Goal: Information Seeking & Learning: Learn about a topic

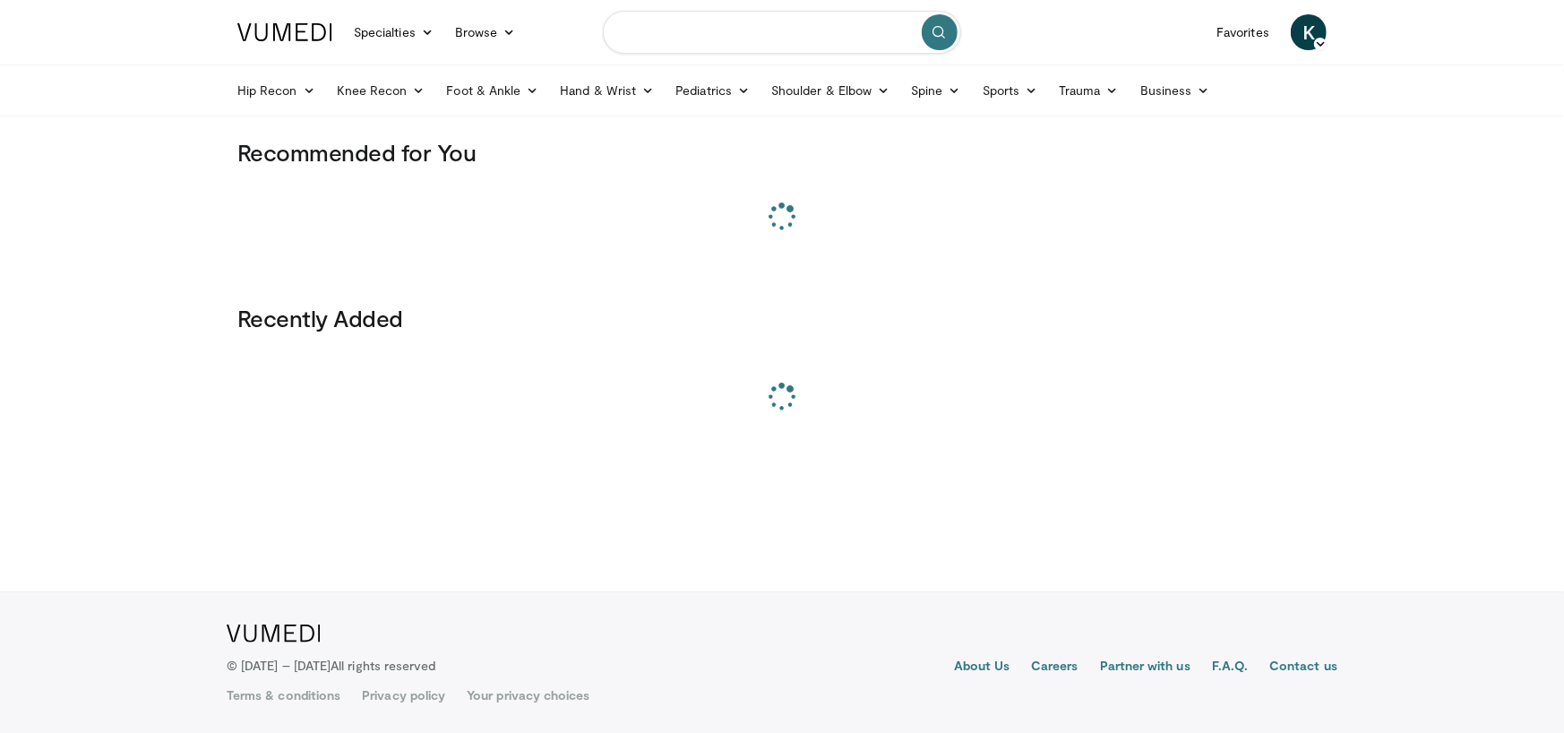
click at [690, 37] on input "Search topics, interventions" at bounding box center [782, 32] width 358 height 43
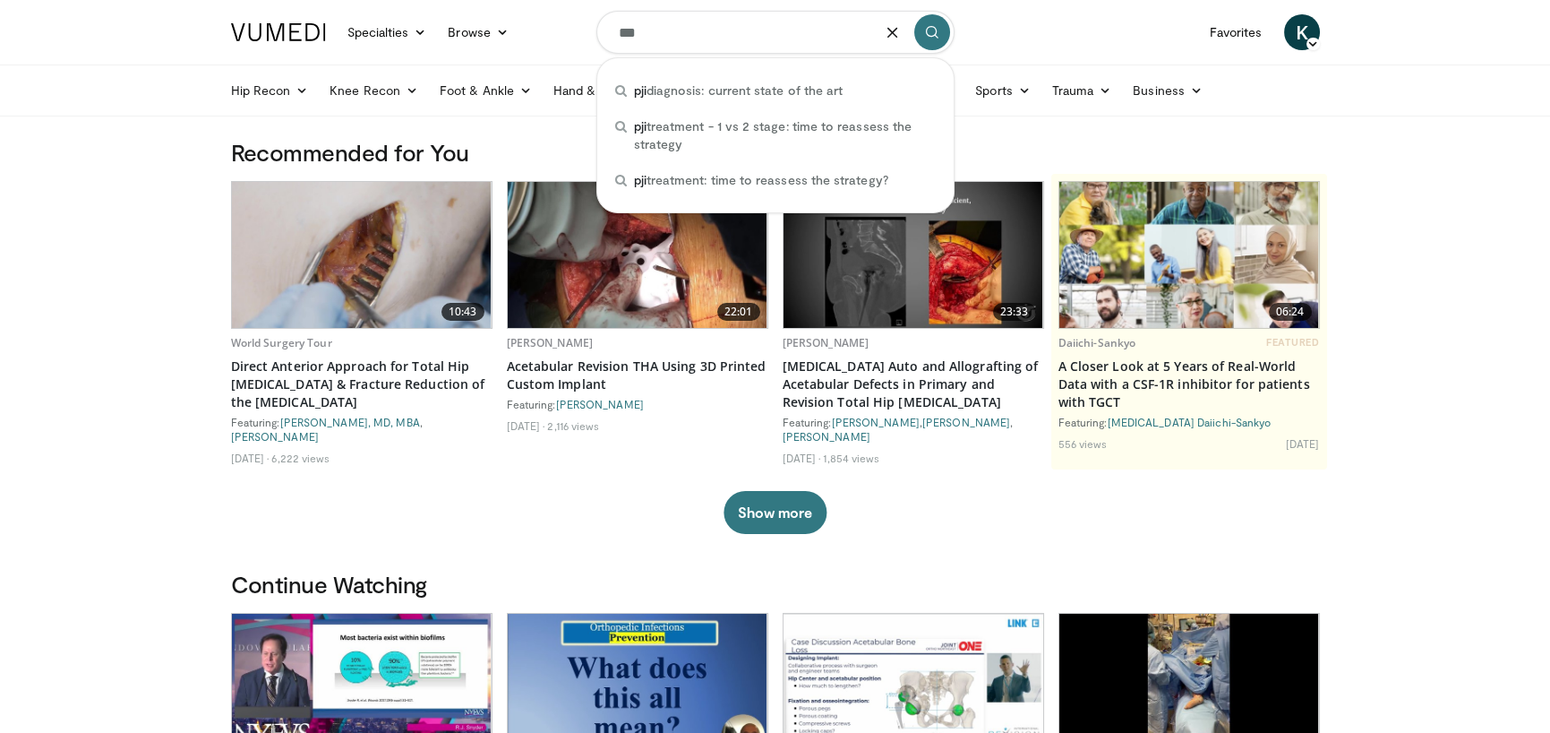
type input "***"
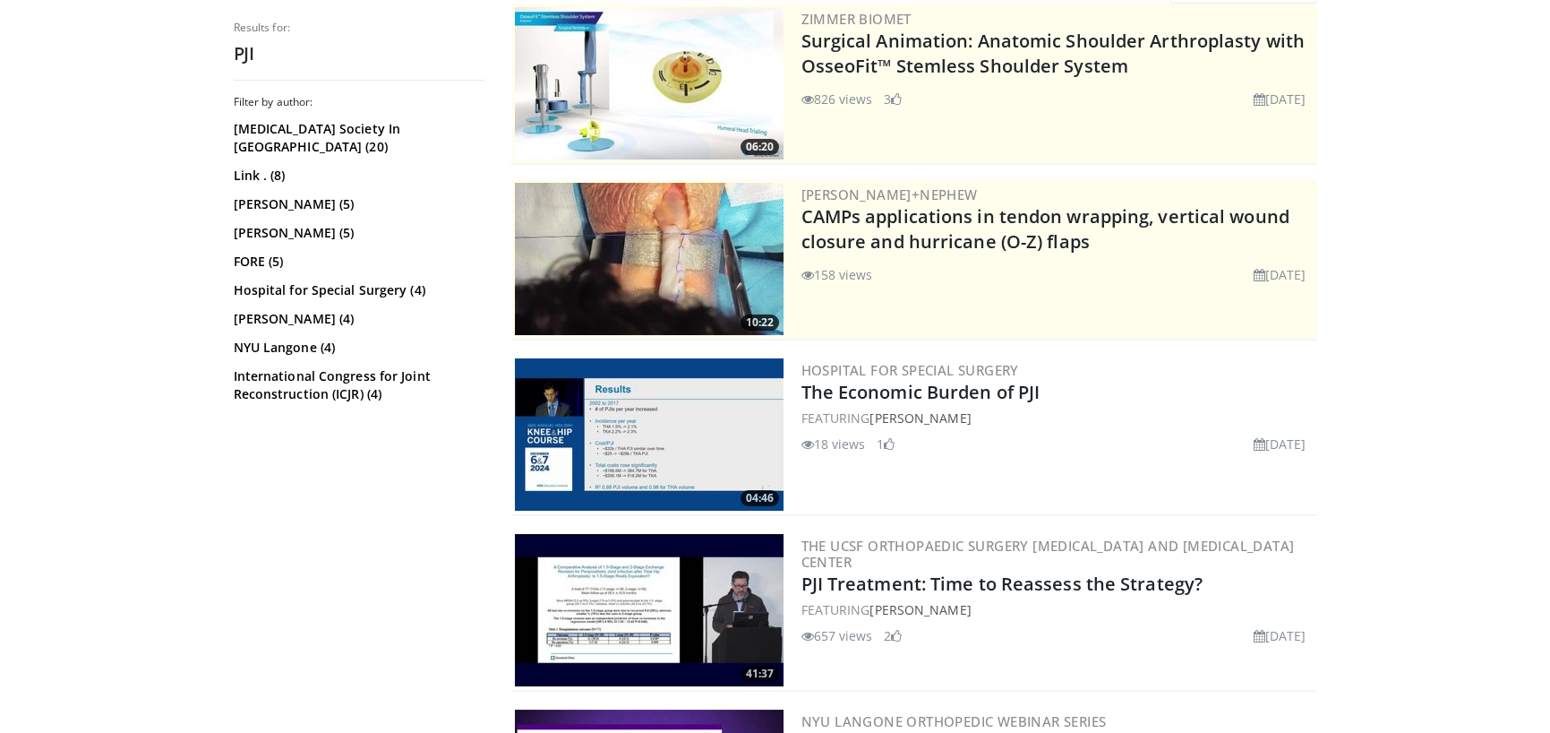
scroll to position [238, 0]
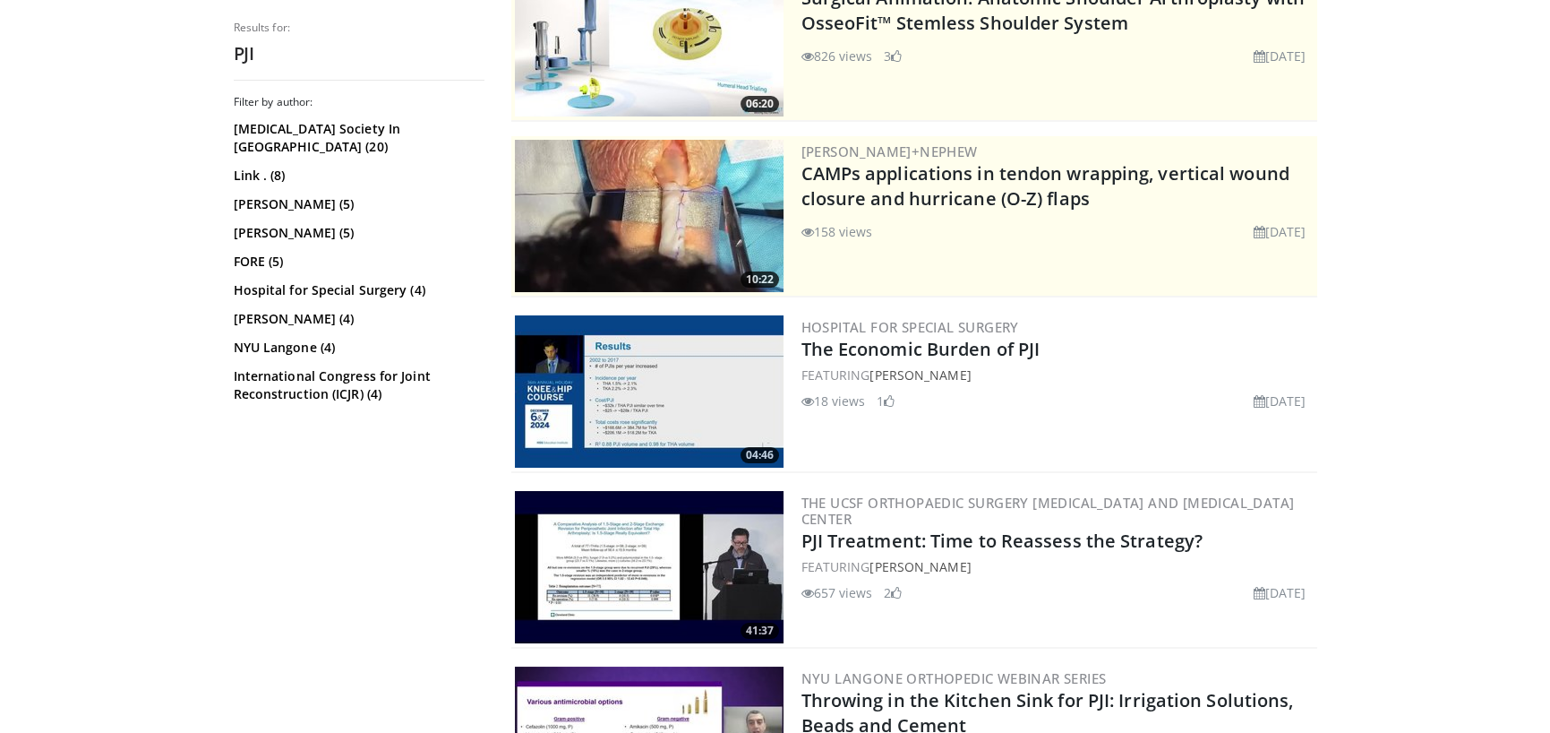
click at [737, 556] on img at bounding box center [649, 567] width 269 height 152
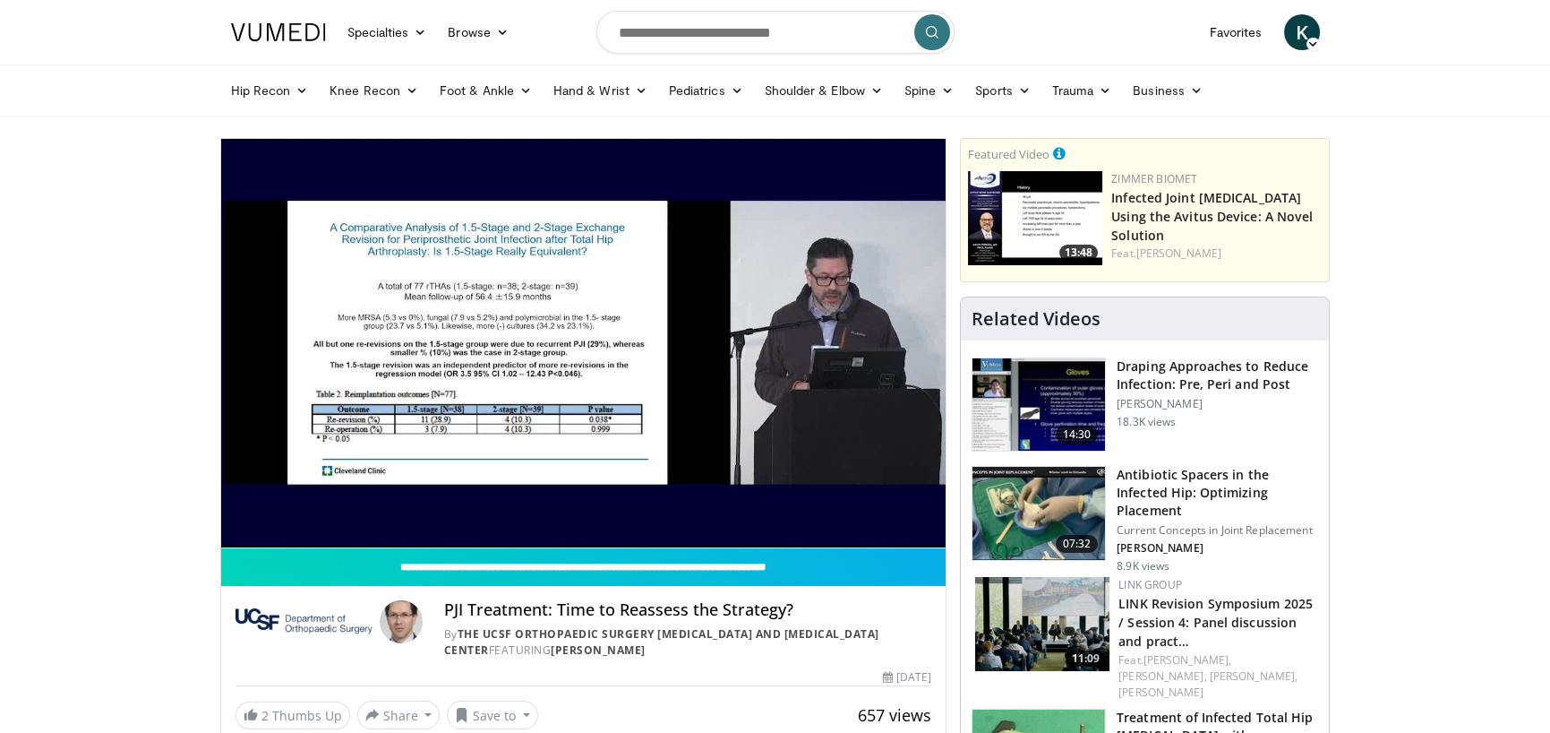
drag, startPoint x: 1393, startPoint y: 267, endPoint x: 1388, endPoint y: 275, distance: 9.2
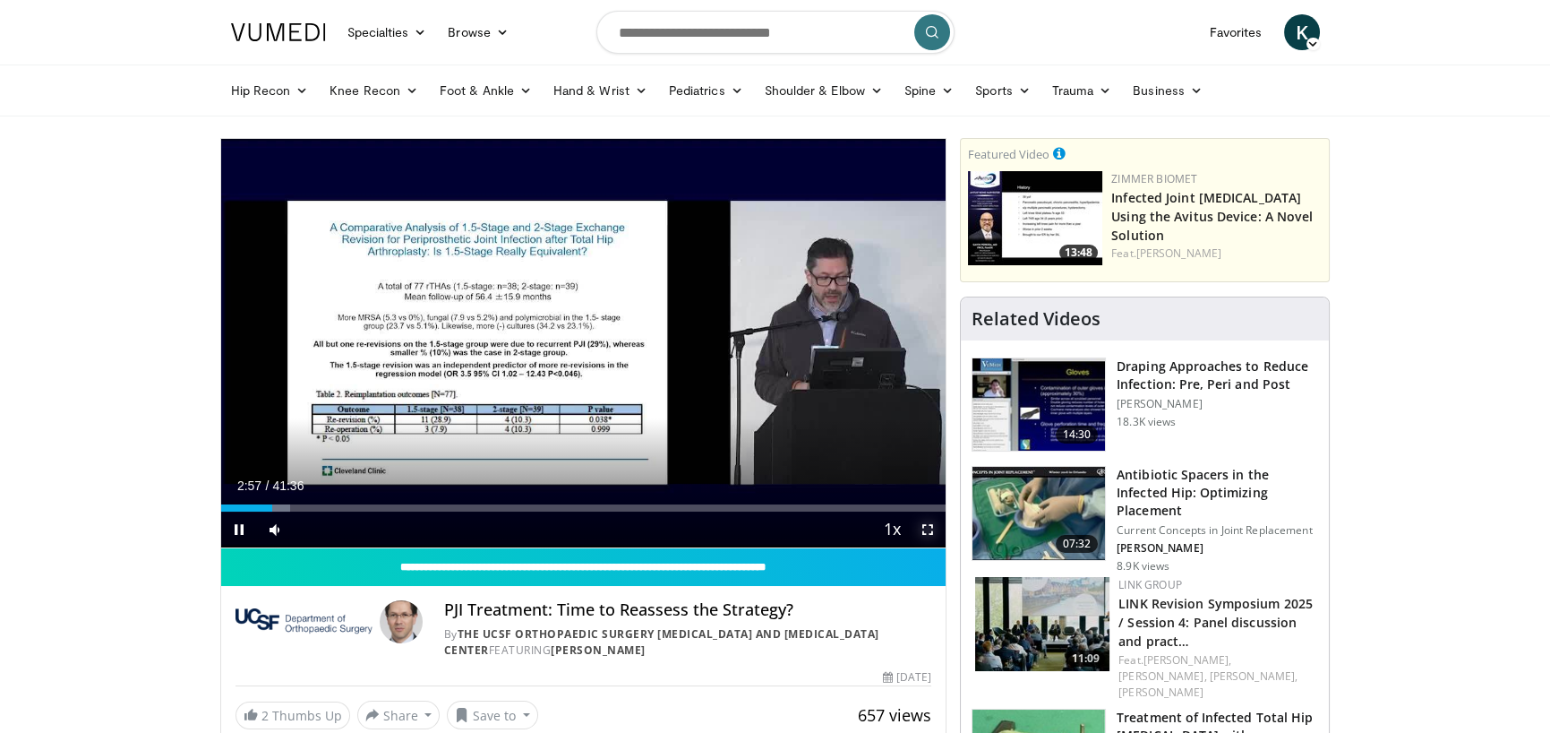
click at [923, 525] on span "Video Player" at bounding box center [928, 529] width 36 height 36
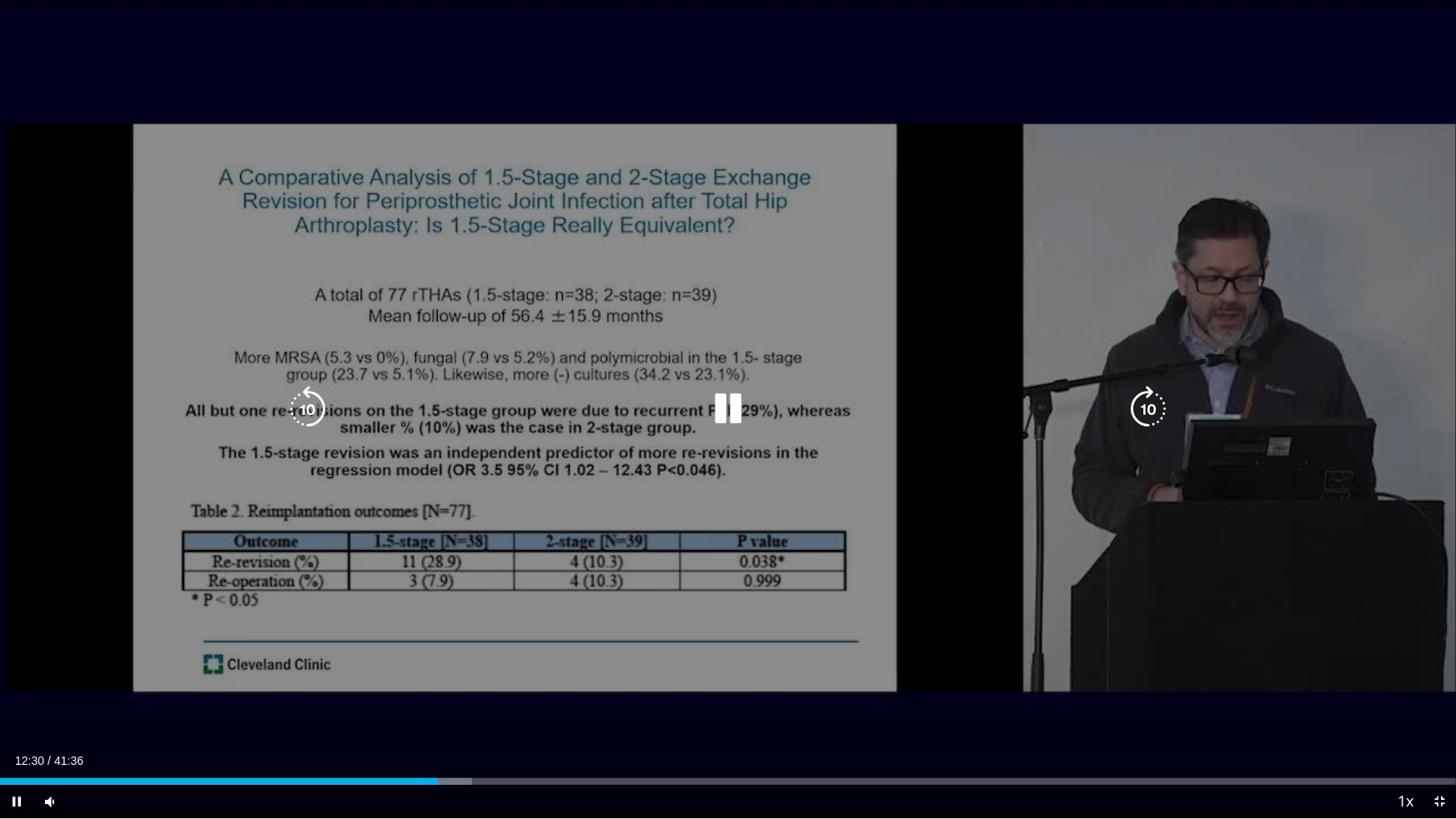
click at [721, 411] on icon "Video Player" at bounding box center [728, 410] width 47 height 47
click at [734, 399] on icon "Video Player" at bounding box center [728, 410] width 47 height 47
click at [308, 396] on icon "Video Player" at bounding box center [307, 410] width 47 height 47
click at [312, 397] on icon "Video Player" at bounding box center [307, 410] width 47 height 47
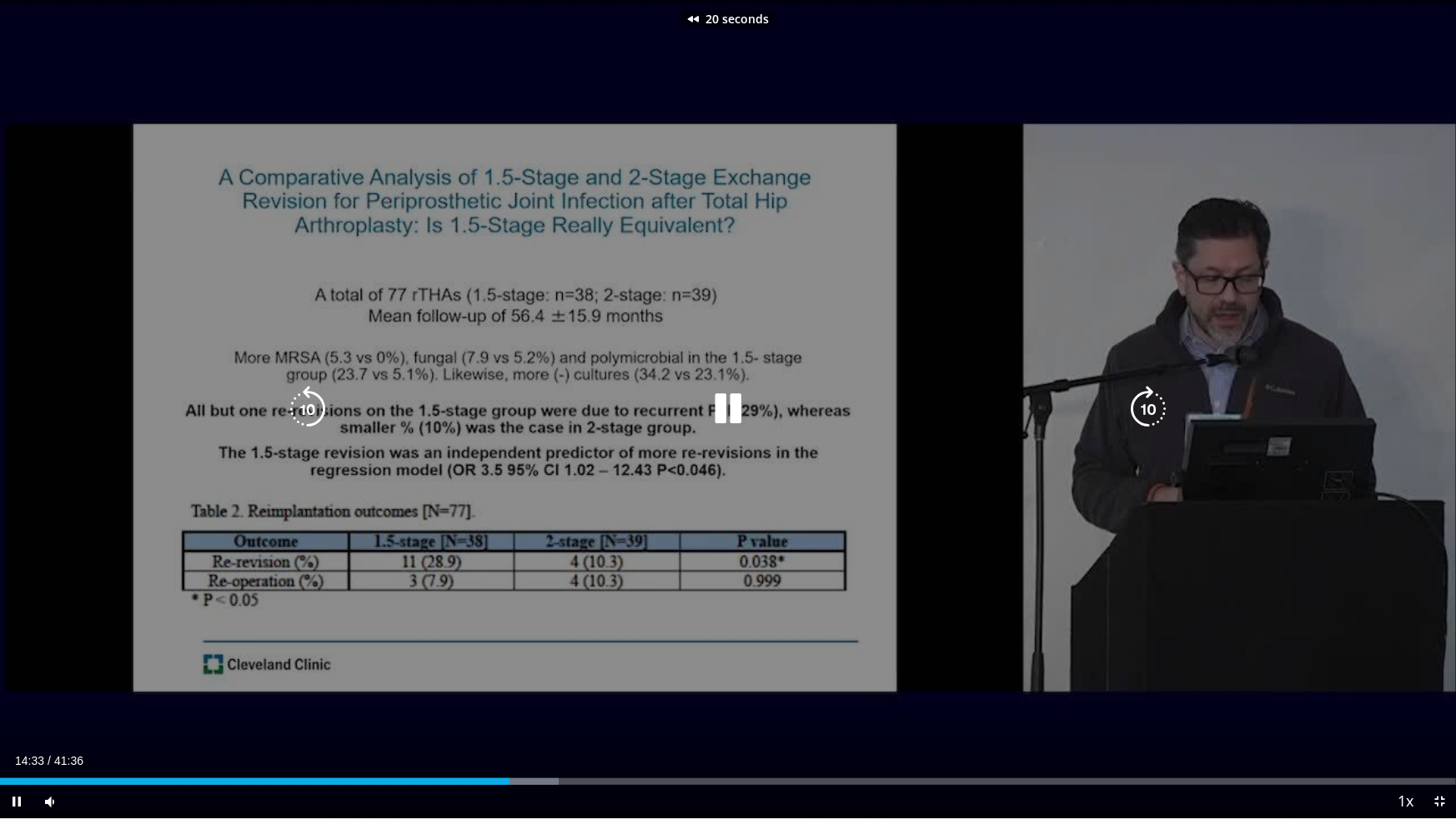
click at [312, 397] on icon "Video Player" at bounding box center [307, 410] width 47 height 47
click at [303, 408] on icon "Video Player" at bounding box center [307, 410] width 47 height 47
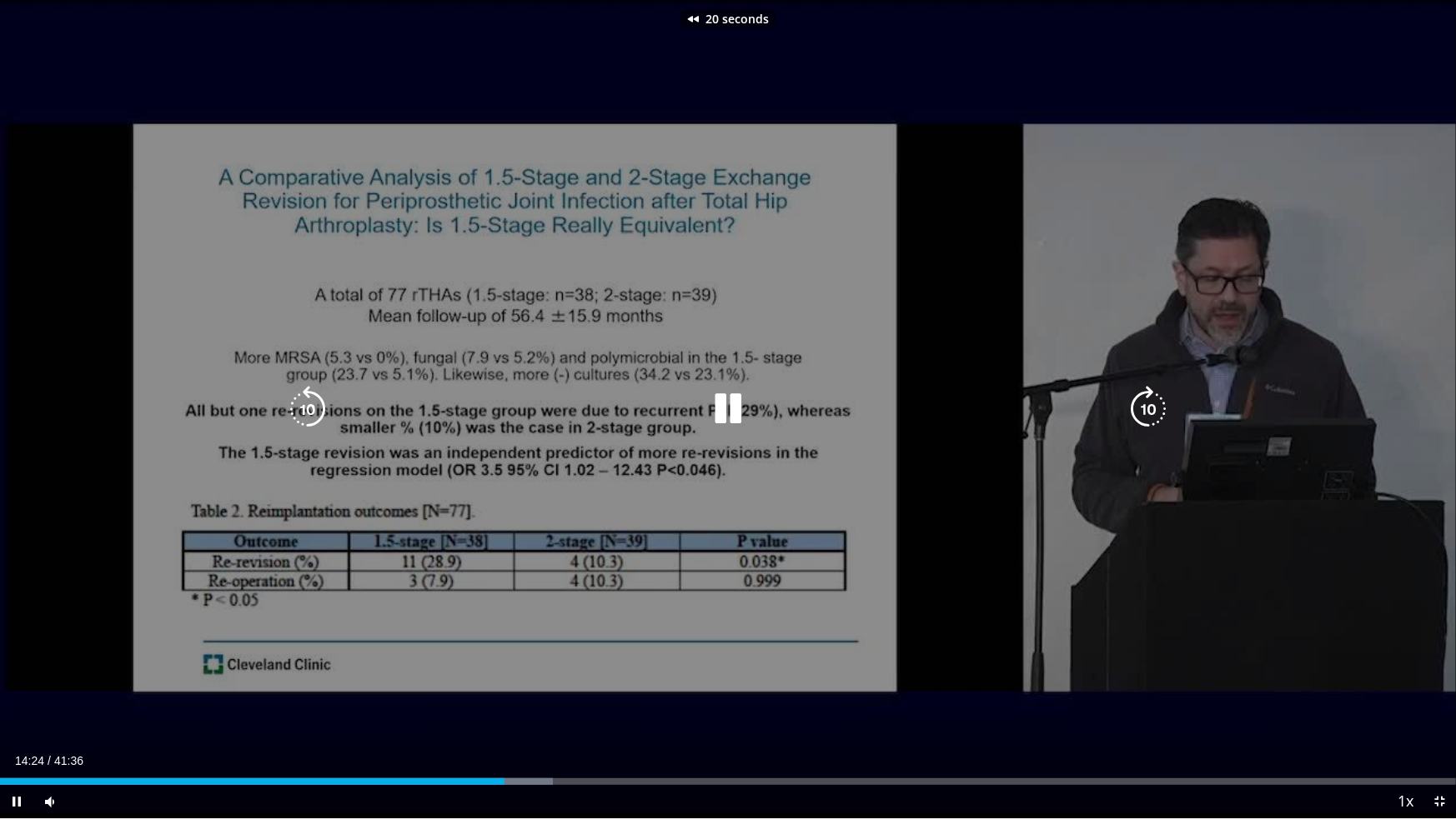
click at [303, 408] on icon "Video Player" at bounding box center [307, 410] width 47 height 47
click at [723, 404] on icon "Video Player" at bounding box center [728, 410] width 47 height 47
click at [727, 399] on icon "Video Player" at bounding box center [728, 410] width 47 height 47
click at [318, 402] on icon "Video Player" at bounding box center [307, 410] width 47 height 47
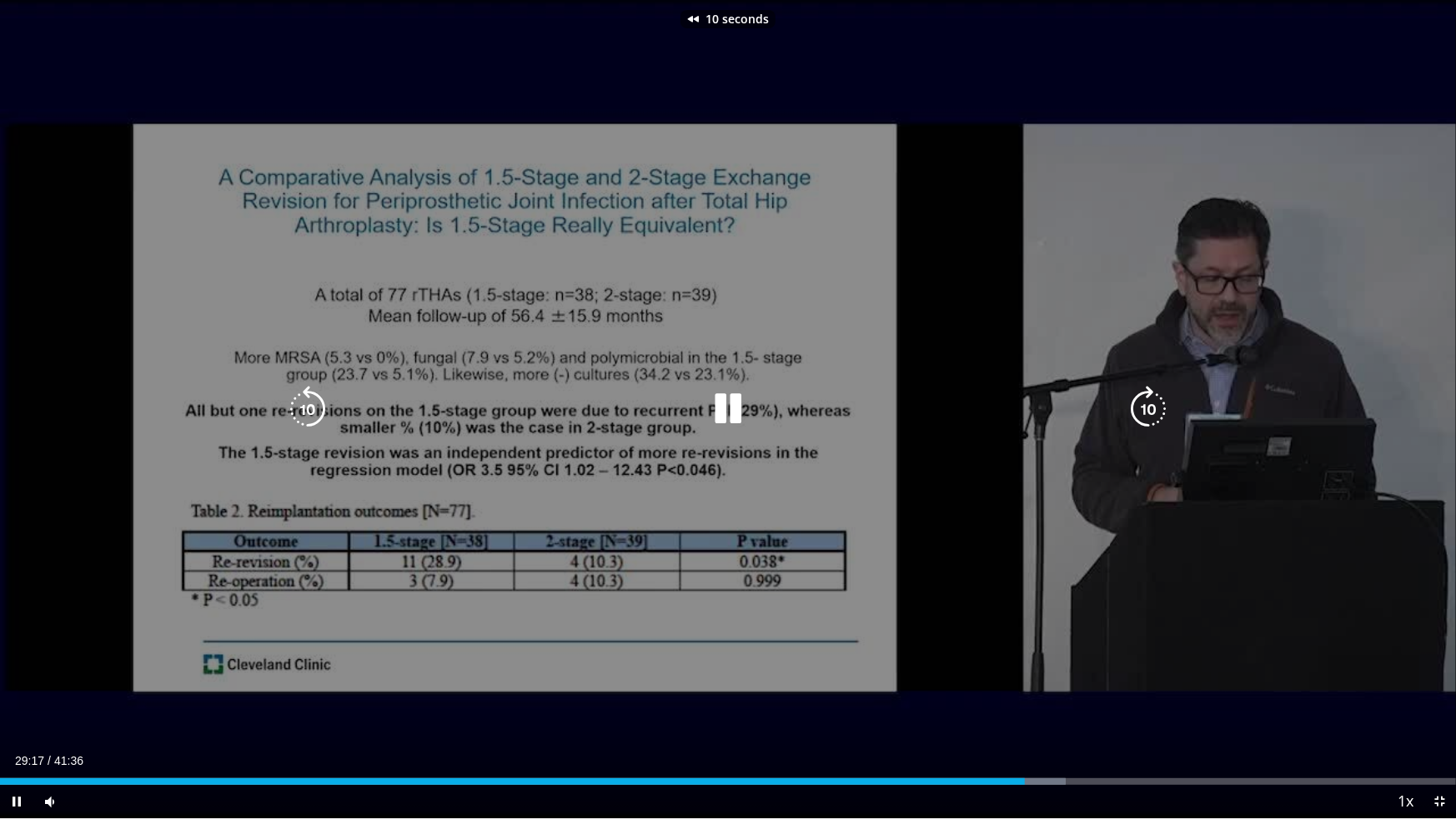
click at [318, 402] on icon "Video Player" at bounding box center [307, 410] width 47 height 47
click at [302, 404] on icon "Video Player" at bounding box center [307, 410] width 47 height 47
click at [309, 400] on icon "Video Player" at bounding box center [307, 410] width 47 height 47
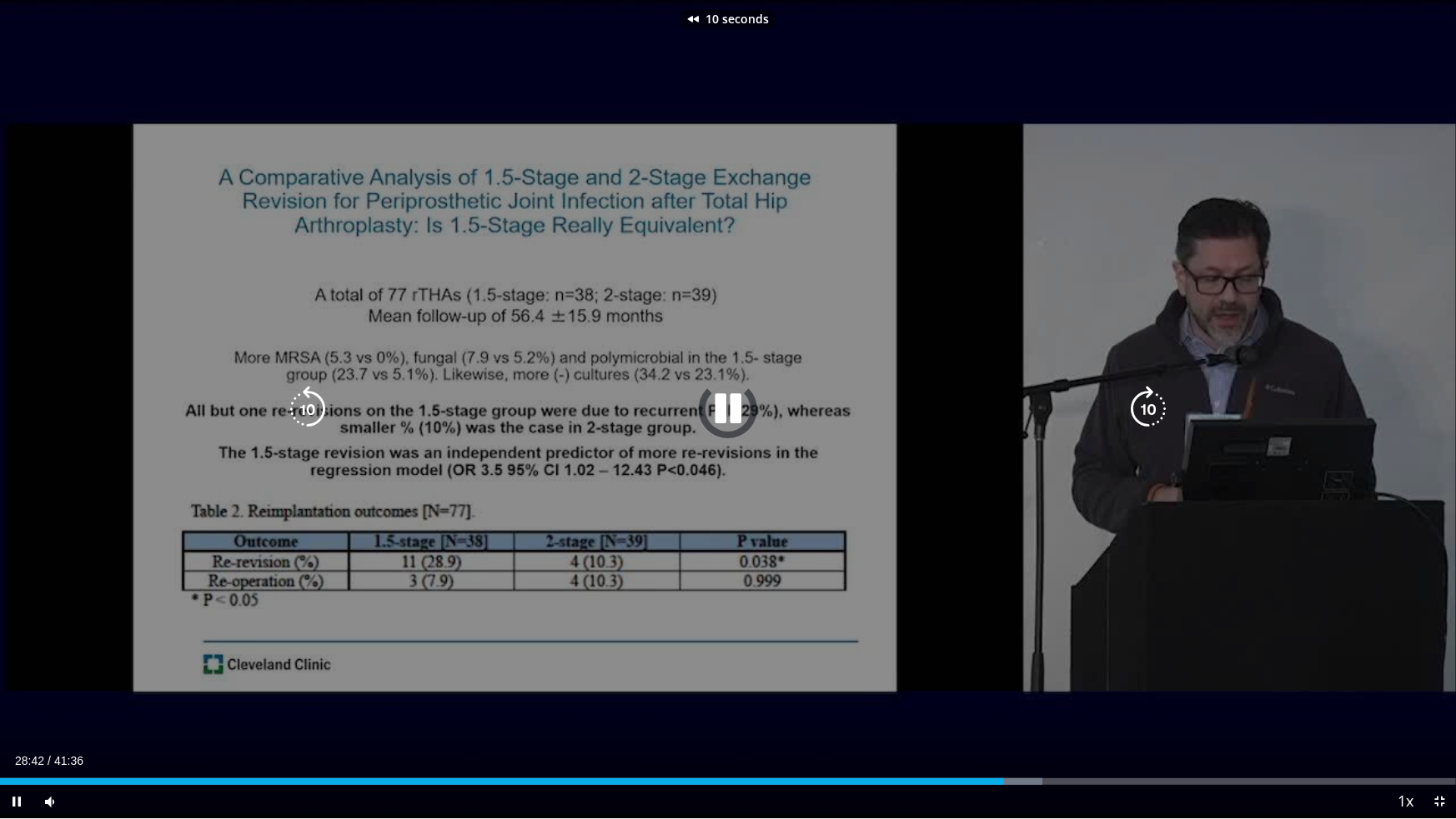
click at [309, 400] on icon "Video Player" at bounding box center [307, 410] width 47 height 47
click at [311, 406] on icon "Video Player" at bounding box center [307, 410] width 47 height 47
click at [1125, 60] on div "30 seconds Tap to unmute" at bounding box center [728, 410] width 1456 height 819
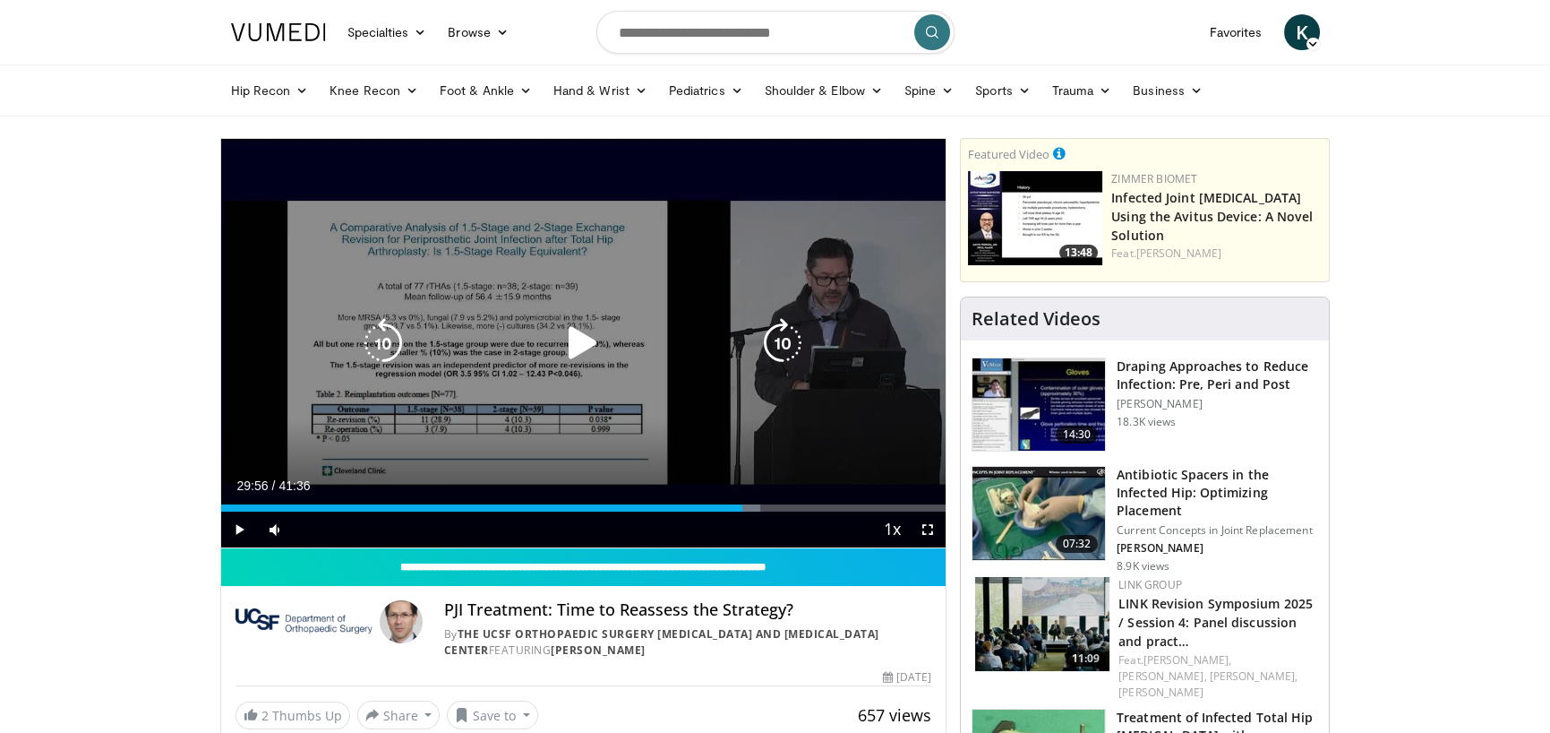
click at [399, 336] on icon "Video Player" at bounding box center [383, 343] width 50 height 50
click at [592, 344] on icon "Video Player" at bounding box center [583, 343] width 50 height 50
click at [590, 341] on icon "Video Player" at bounding box center [583, 343] width 50 height 50
click at [573, 341] on icon "Video Player" at bounding box center [583, 343] width 50 height 50
click at [787, 326] on icon "Video Player" at bounding box center [783, 343] width 50 height 50
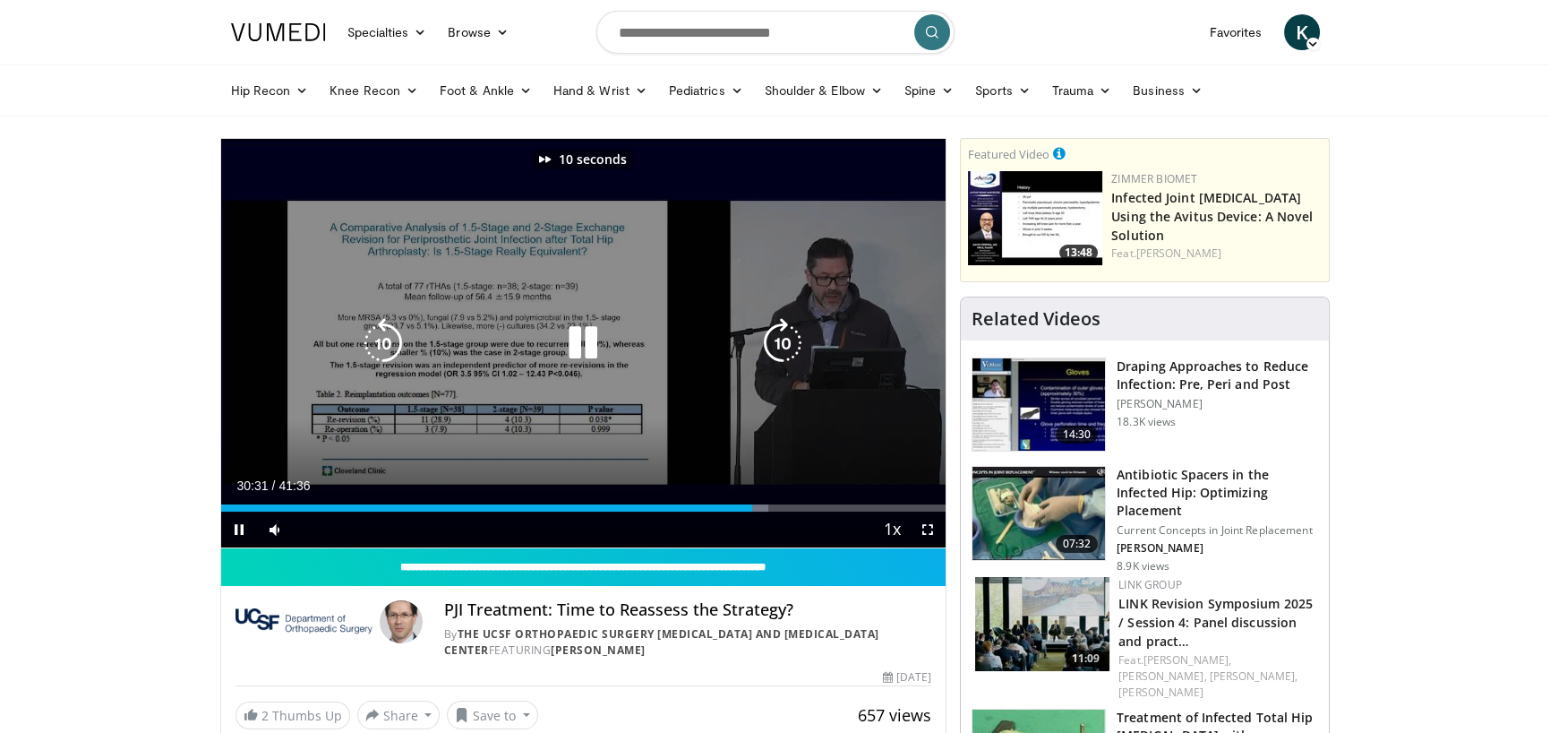
click at [785, 331] on icon "Video Player" at bounding box center [783, 343] width 50 height 50
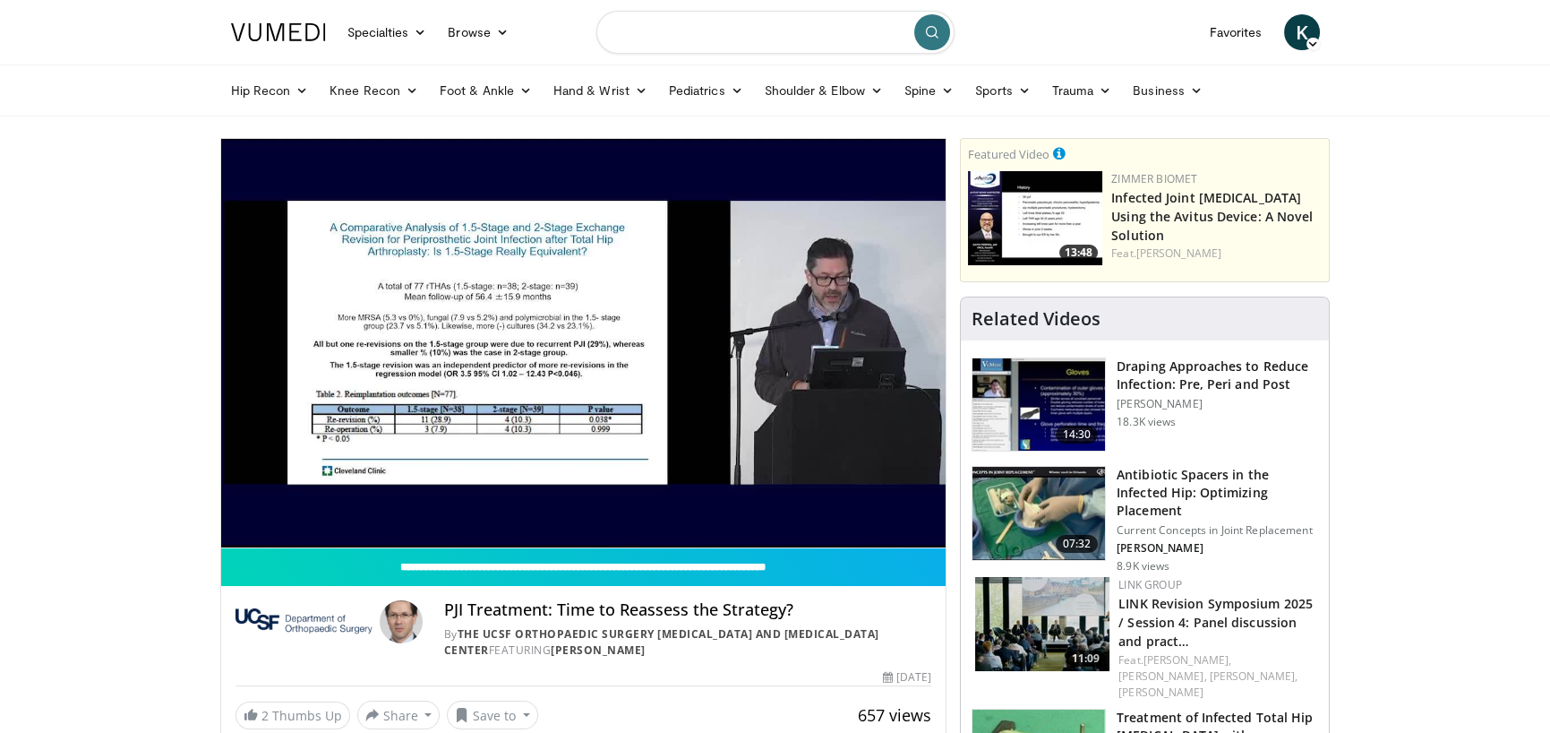
click at [721, 36] on input "Search topics, interventions" at bounding box center [776, 32] width 358 height 43
type input "**********"
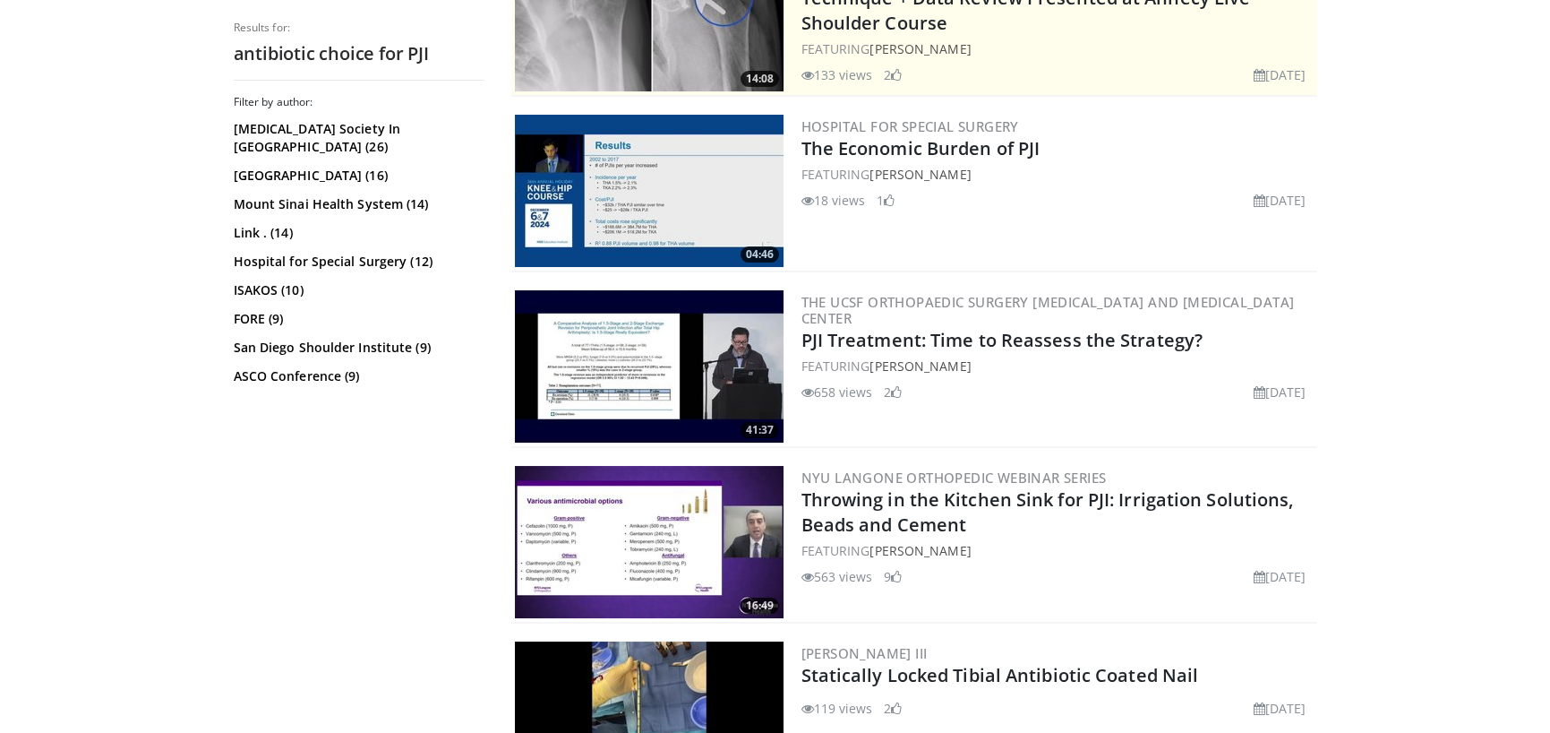
scroll to position [477, 0]
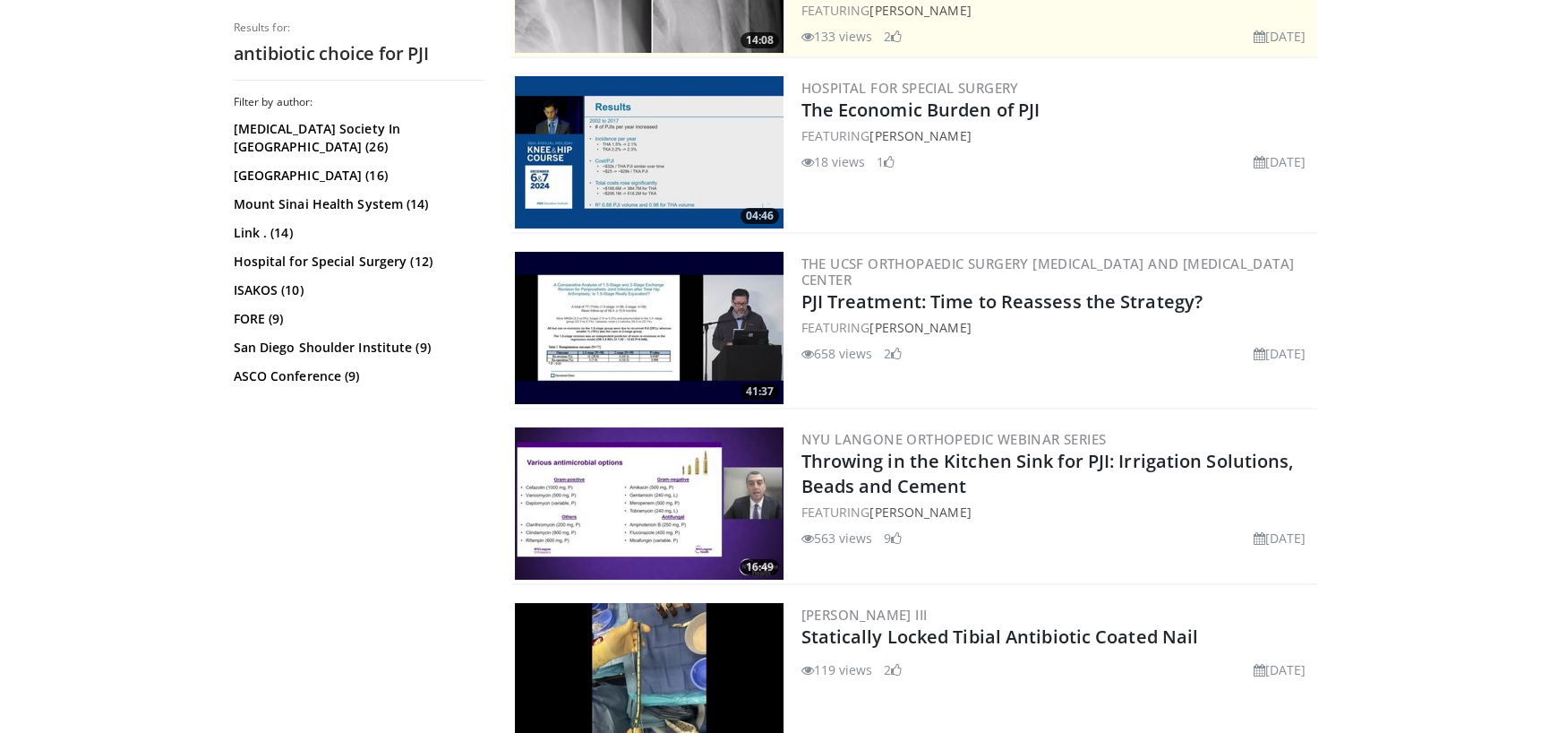
click at [702, 511] on img at bounding box center [649, 503] width 269 height 152
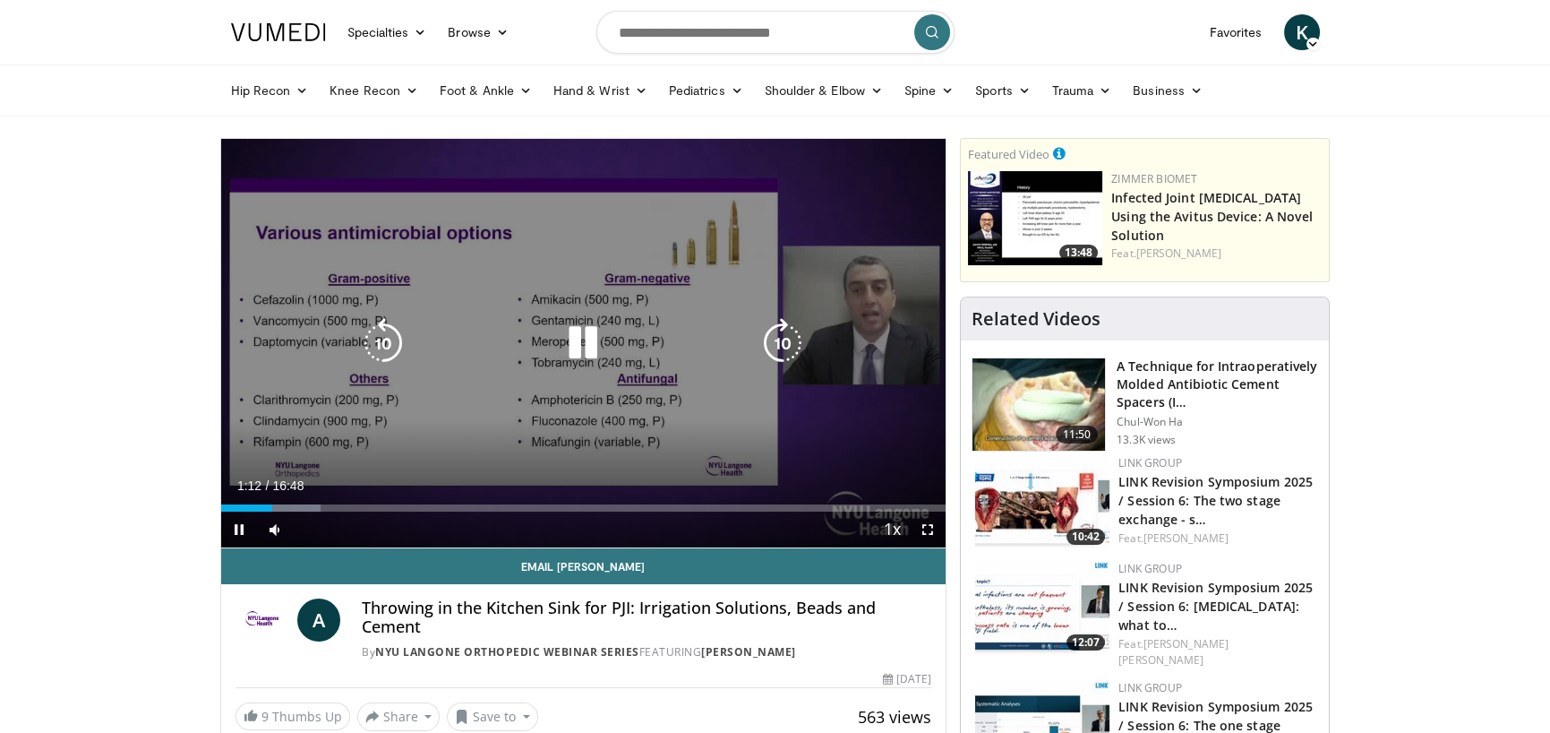
click at [589, 342] on icon "Video Player" at bounding box center [583, 343] width 50 height 50
click at [580, 347] on icon "Video Player" at bounding box center [583, 343] width 50 height 50
drag, startPoint x: 596, startPoint y: 332, endPoint x: 669, endPoint y: 332, distance: 73.4
click at [596, 332] on icon "Video Player" at bounding box center [583, 343] width 50 height 50
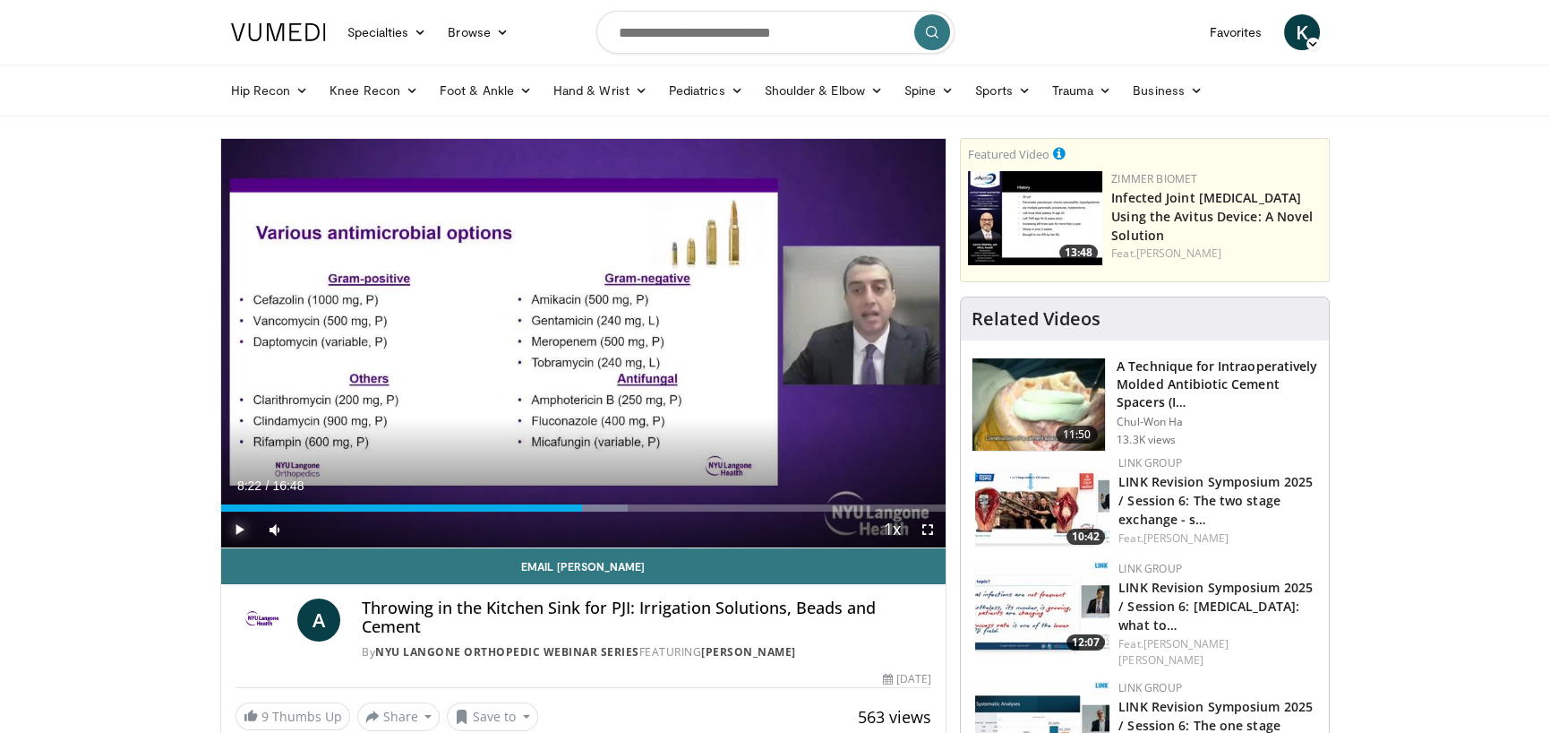
drag, startPoint x: 235, startPoint y: 535, endPoint x: 426, endPoint y: 531, distance: 191.7
click at [235, 535] on span "Video Player" at bounding box center [239, 529] width 36 height 36
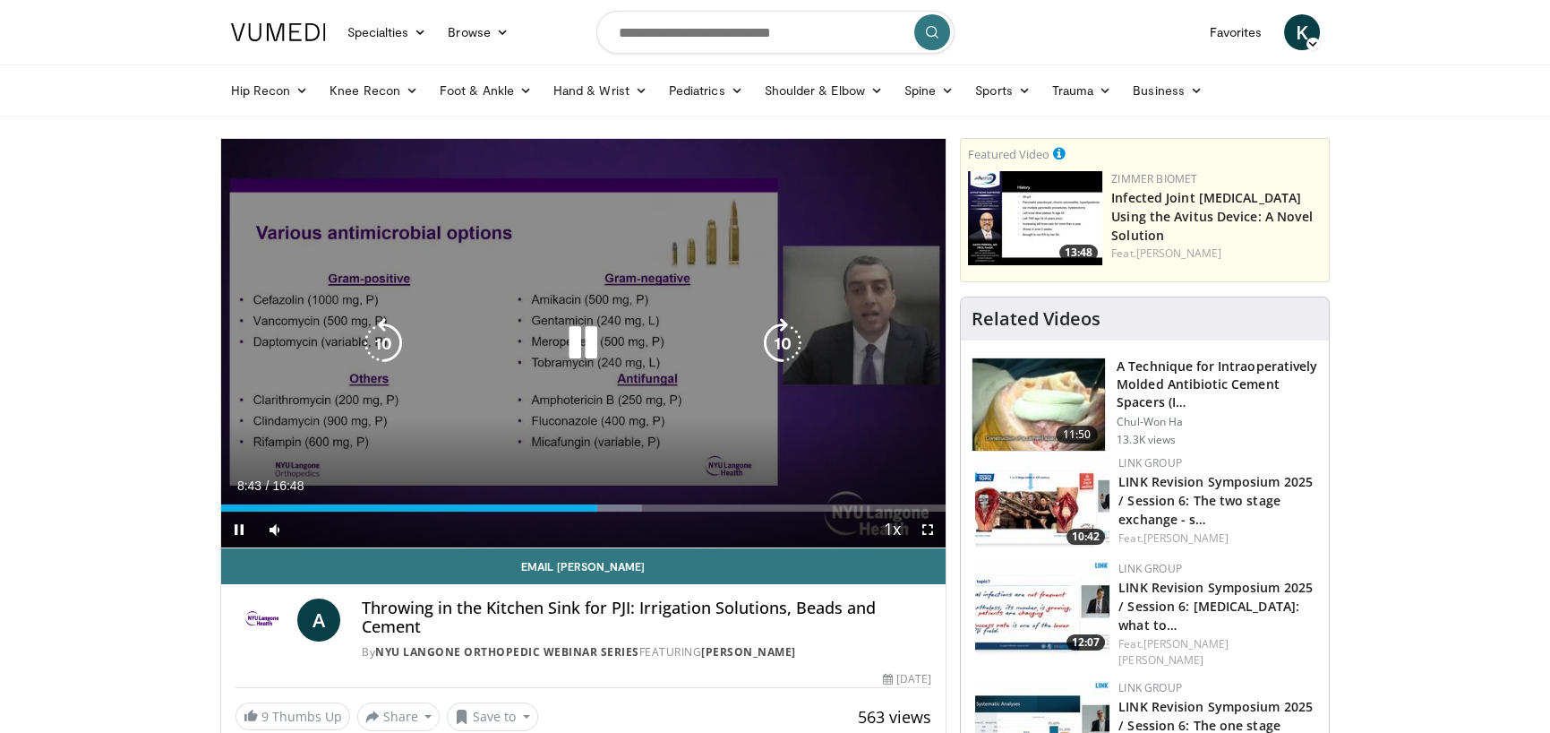
click at [578, 342] on icon "Video Player" at bounding box center [583, 343] width 50 height 50
click at [578, 340] on icon "Video Player" at bounding box center [583, 343] width 50 height 50
click at [367, 341] on icon "Video Player" at bounding box center [383, 343] width 50 height 50
click at [377, 341] on icon "Video Player" at bounding box center [383, 343] width 50 height 50
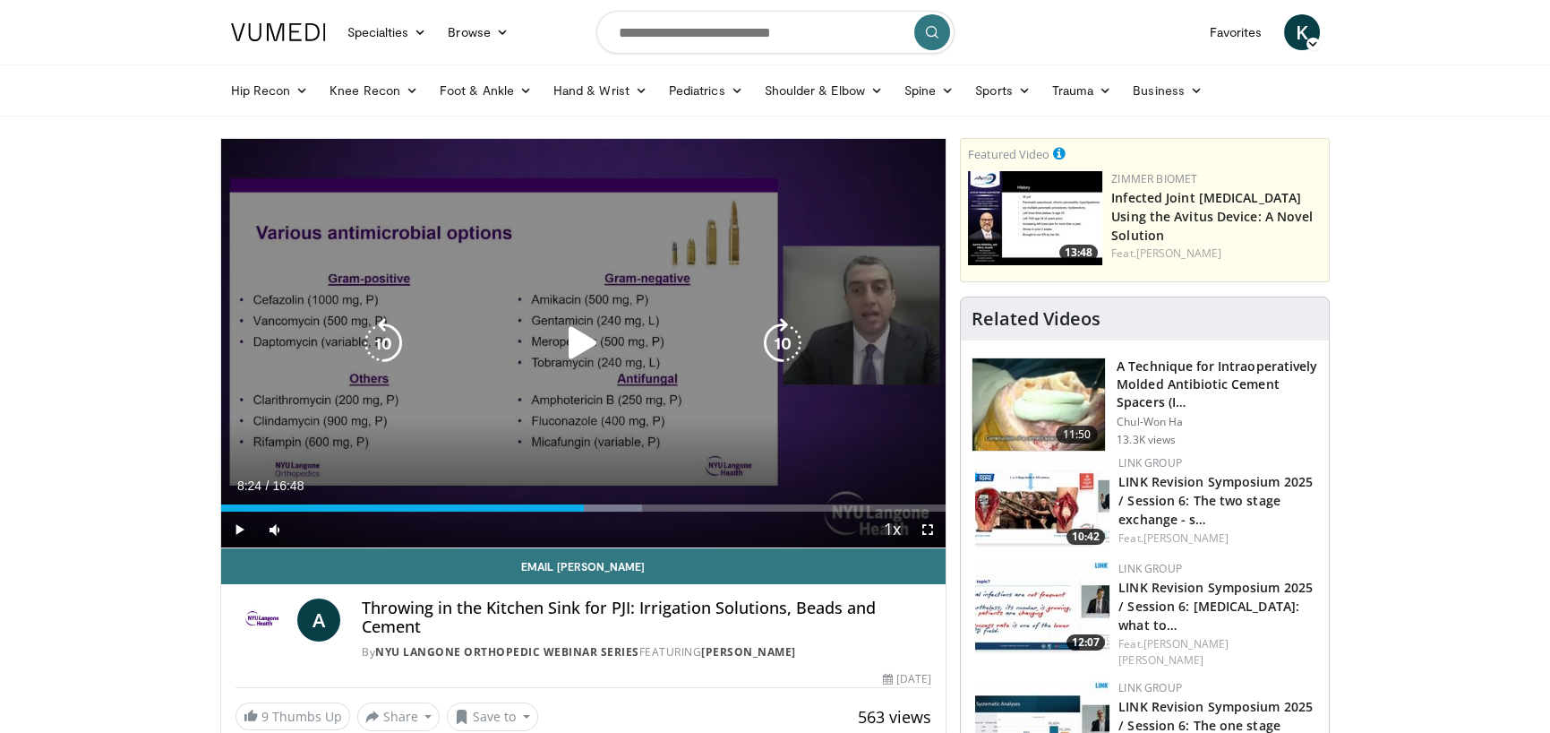
click at [588, 337] on icon "Video Player" at bounding box center [583, 343] width 50 height 50
click at [378, 344] on icon "Video Player" at bounding box center [383, 343] width 50 height 50
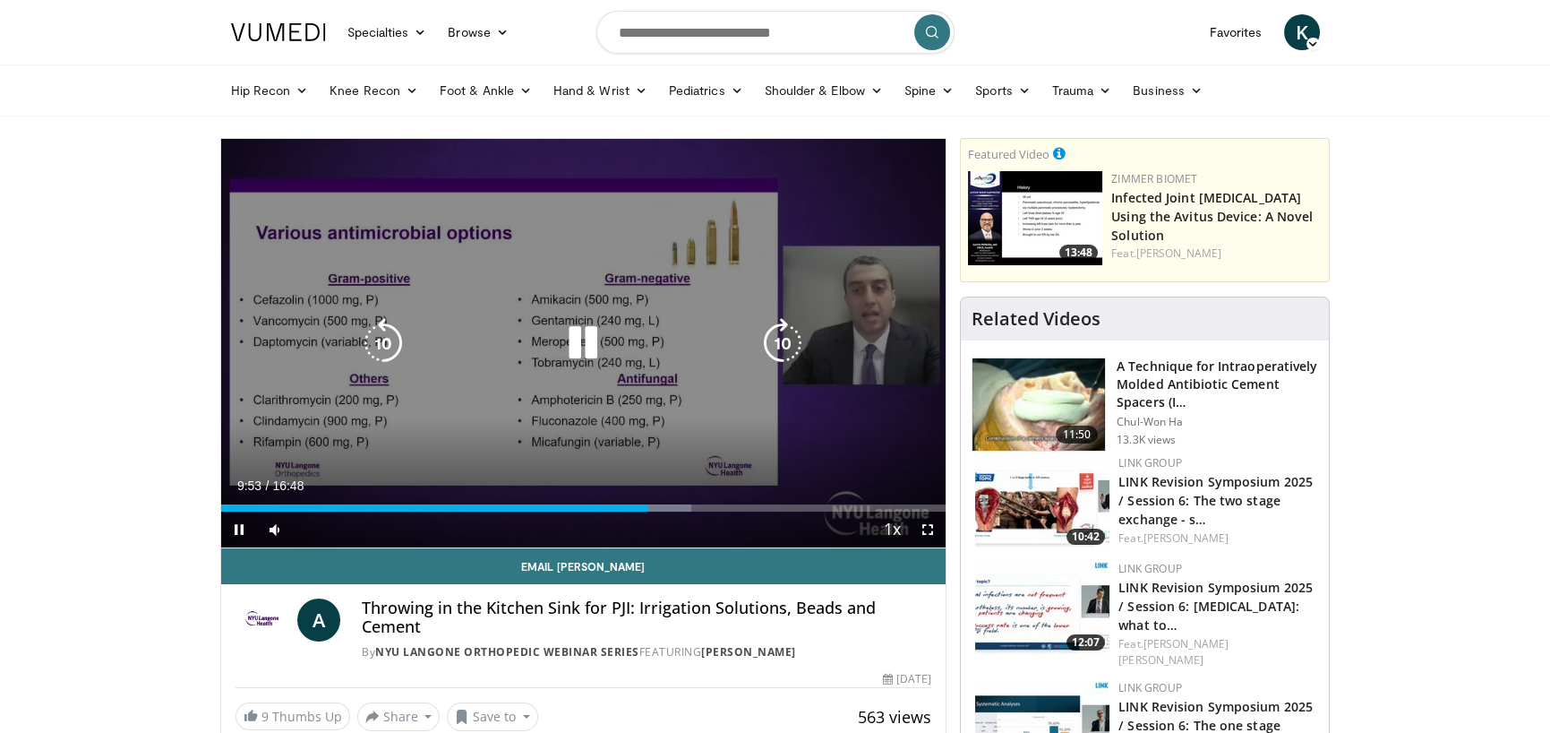
click at [590, 333] on icon "Video Player" at bounding box center [583, 343] width 50 height 50
